Goal: Use online tool/utility: Utilize a website feature to perform a specific function

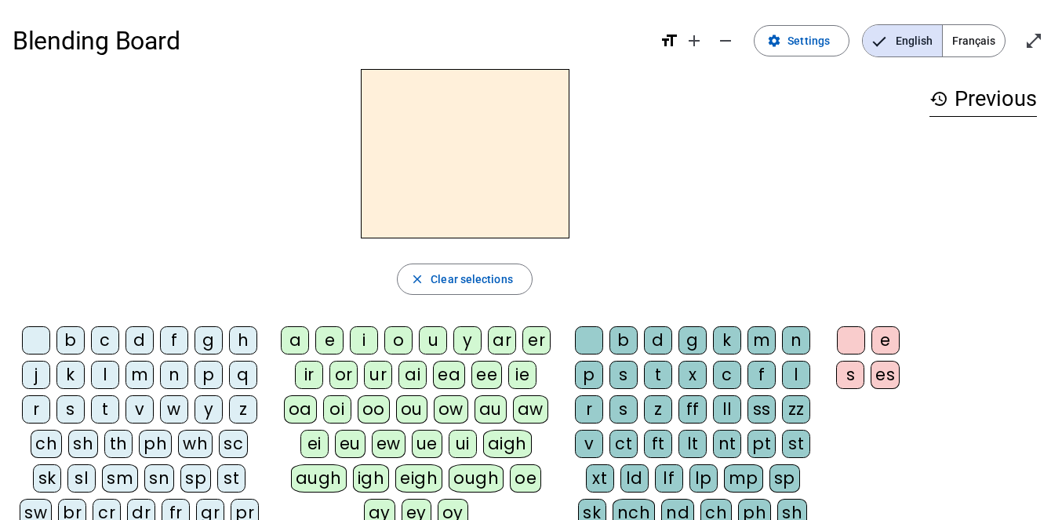
click at [145, 369] on div "m" at bounding box center [140, 375] width 28 height 28
click at [286, 342] on div "a" at bounding box center [295, 340] width 28 height 28
click at [790, 371] on div "l" at bounding box center [796, 375] width 28 height 28
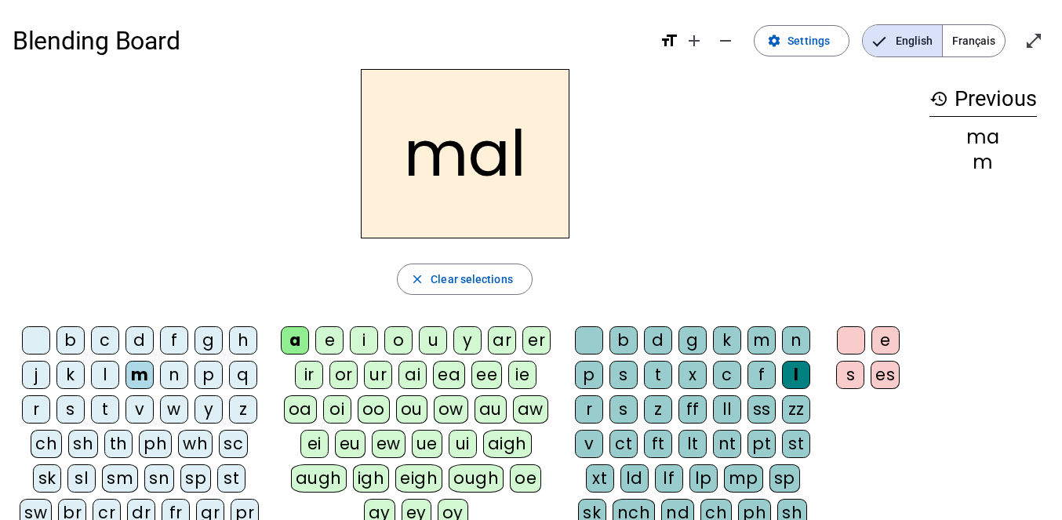
click at [375, 337] on div "i" at bounding box center [364, 340] width 28 height 28
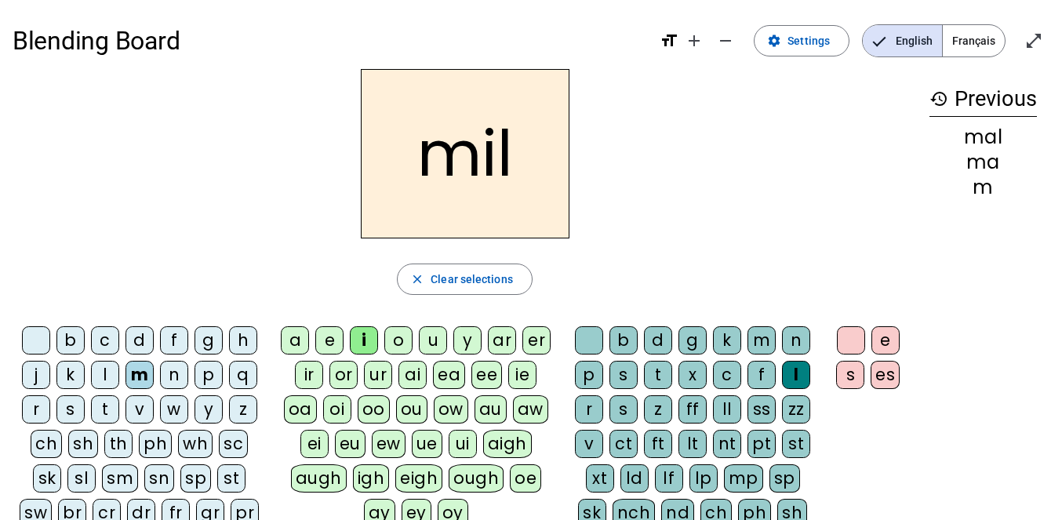
click at [73, 399] on div "s" at bounding box center [70, 409] width 28 height 28
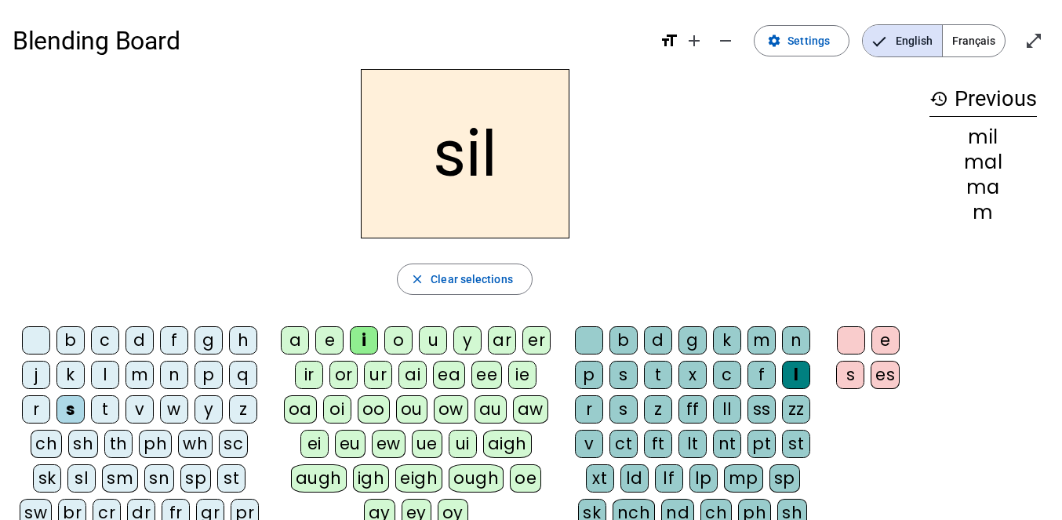
click at [595, 334] on div at bounding box center [589, 340] width 28 height 28
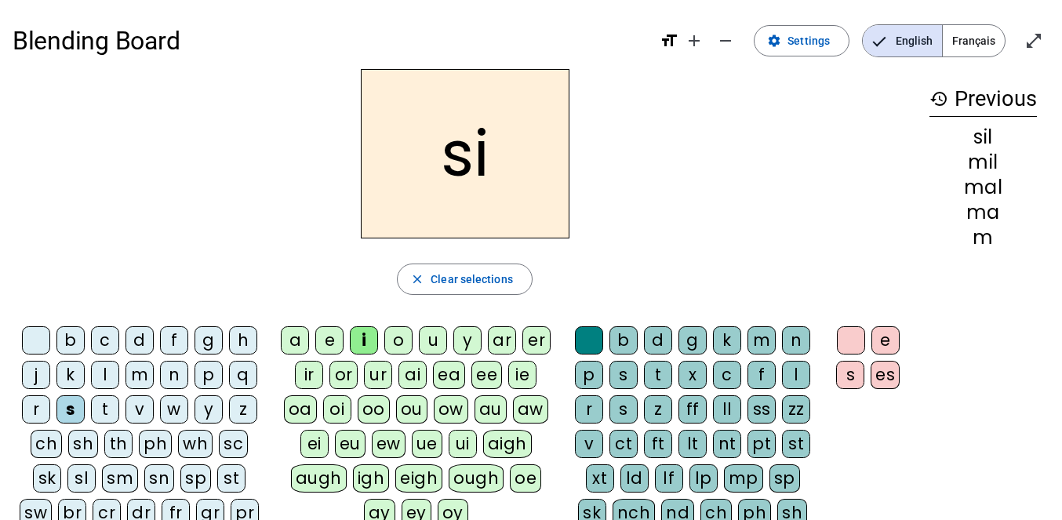
click at [181, 371] on div "n" at bounding box center [174, 375] width 28 height 28
click at [325, 331] on div "e" at bounding box center [329, 340] width 28 height 28
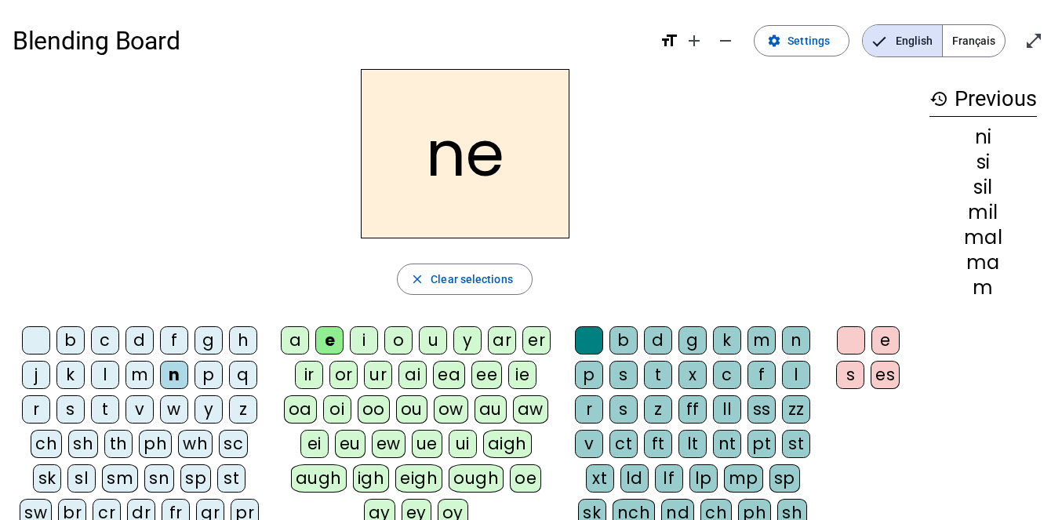
click at [69, 405] on div "s" at bounding box center [70, 409] width 28 height 28
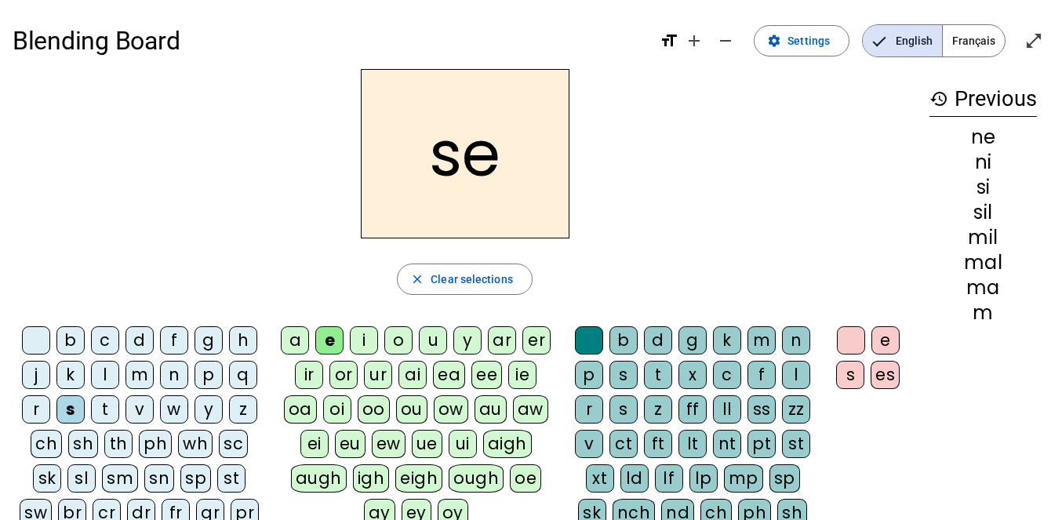
click at [291, 337] on div "a" at bounding box center [295, 340] width 28 height 28
click at [439, 337] on div "u" at bounding box center [433, 340] width 28 height 28
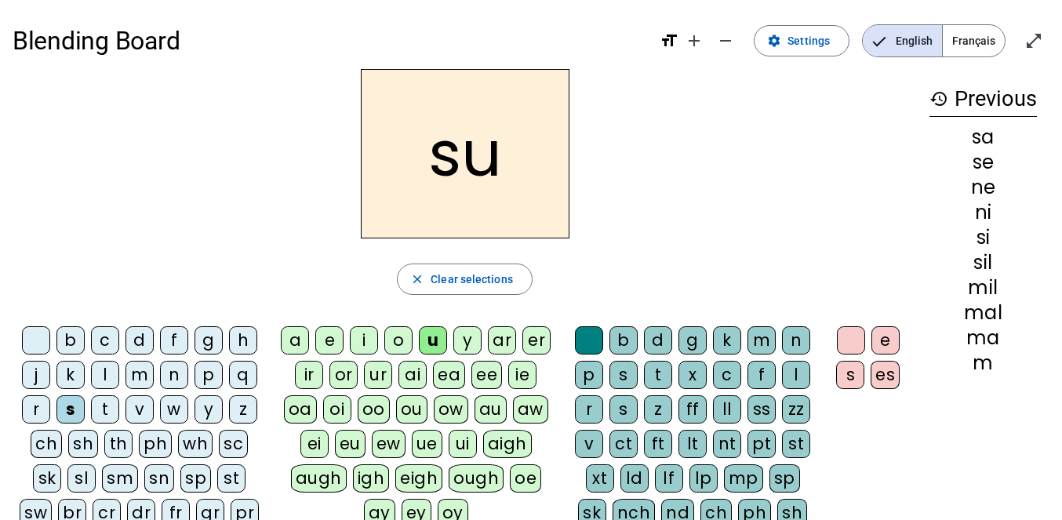
click at [111, 380] on div "l" at bounding box center [105, 375] width 28 height 28
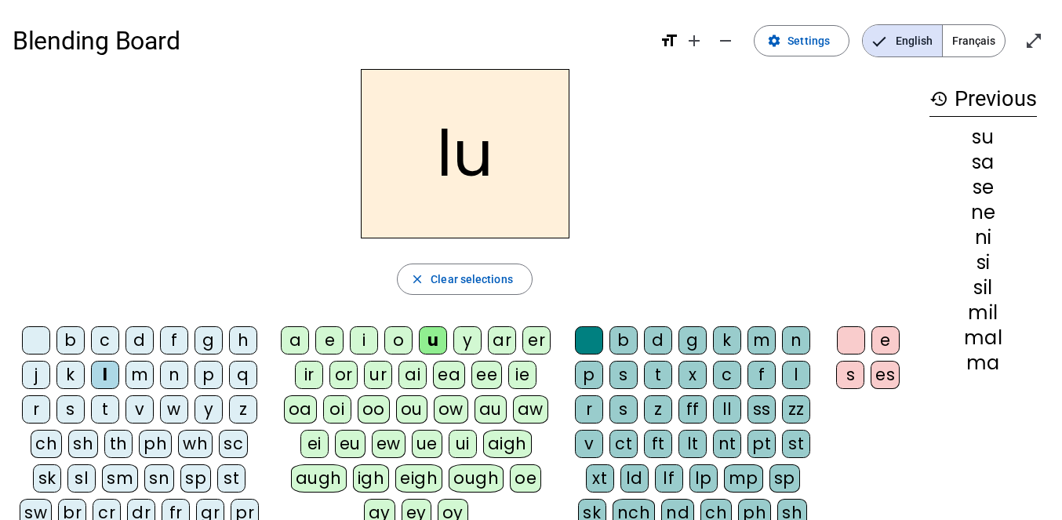
click at [145, 335] on div "d" at bounding box center [140, 340] width 28 height 28
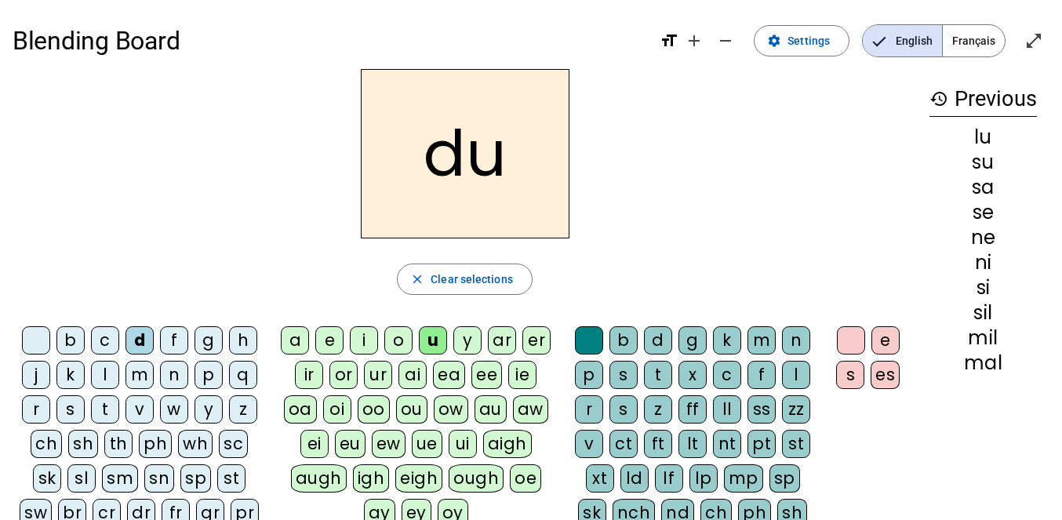
click at [175, 377] on div "n" at bounding box center [174, 375] width 28 height 28
click at [797, 369] on div "l" at bounding box center [796, 375] width 28 height 28
